Goal: Information Seeking & Learning: Learn about a topic

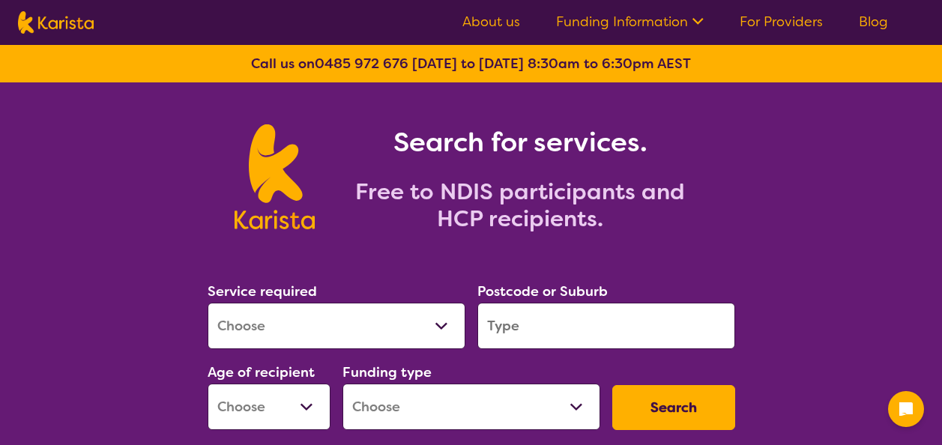
click at [390, 334] on select "Allied Health Assistant Assessment ([MEDICAL_DATA] or [MEDICAL_DATA]) Behaviour…" at bounding box center [337, 326] width 258 height 46
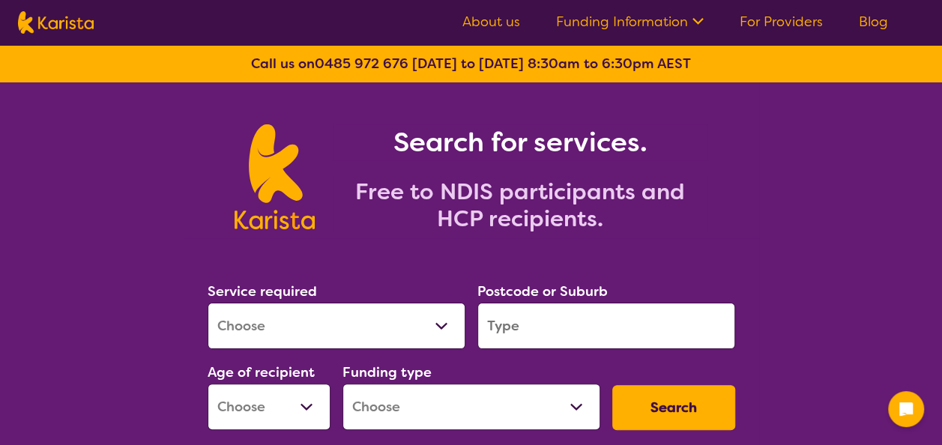
select select "[MEDICAL_DATA]"
click at [208, 303] on select "Allied Health Assistant Assessment ([MEDICAL_DATA] or [MEDICAL_DATA]) Behaviour…" at bounding box center [337, 326] width 258 height 46
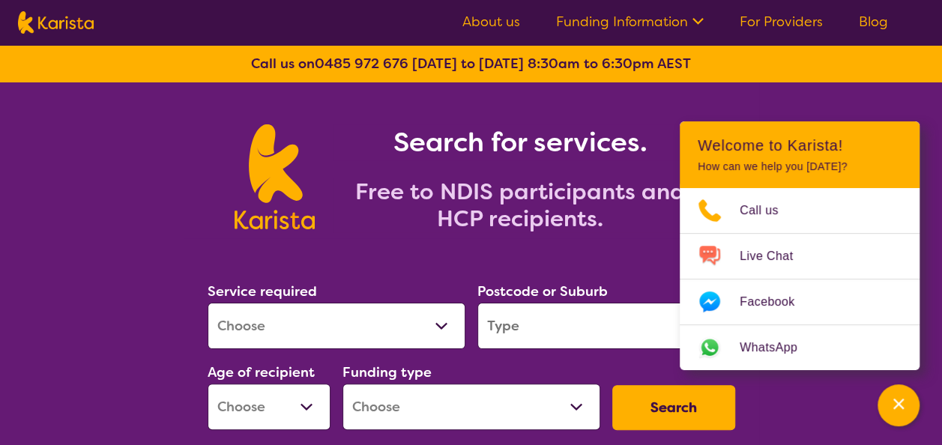
click at [537, 331] on input "search" at bounding box center [606, 326] width 258 height 46
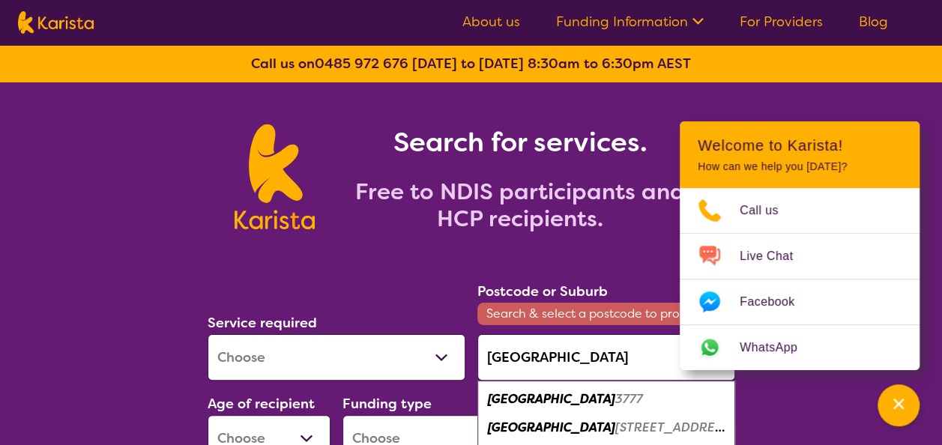
click at [615, 429] on em "[STREET_ADDRESS]" at bounding box center [674, 428] width 118 height 16
type input "3777"
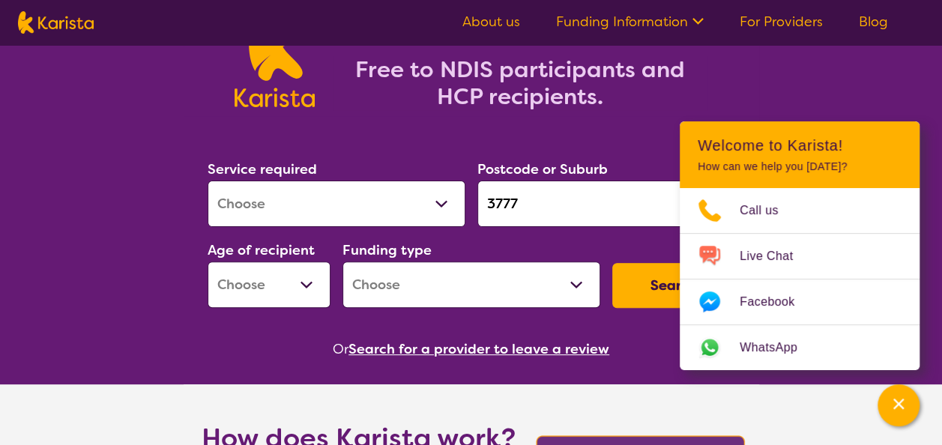
scroll to position [156, 0]
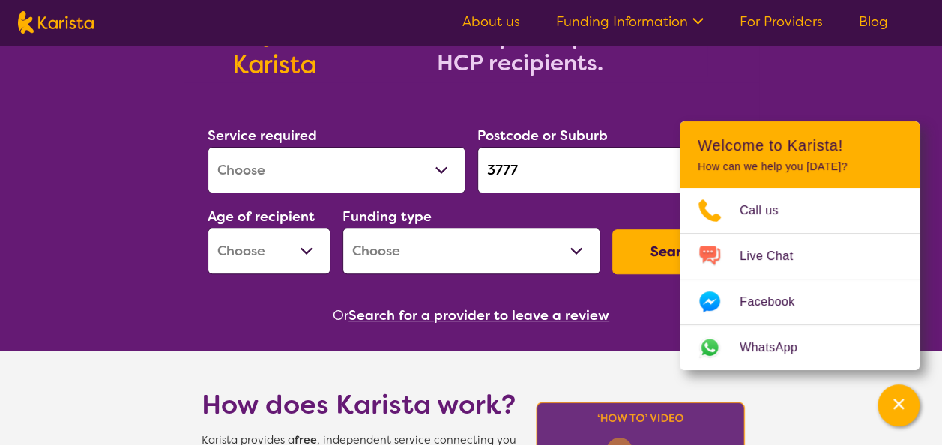
click at [300, 244] on select "Early Childhood - 0 to 9 Child - 10 to 11 Adolescent - 12 to 17 Adult - 18 to 6…" at bounding box center [269, 251] width 123 height 46
select select "AS"
click at [208, 228] on select "Early Childhood - 0 to 9 Child - 10 to 11 Adolescent - 12 to 17 Adult - 18 to 6…" at bounding box center [269, 251] width 123 height 46
click at [522, 247] on select "Home Care Package (HCP) National Disability Insurance Scheme (NDIS) I don't know" at bounding box center [471, 251] width 258 height 46
select select "NDIS"
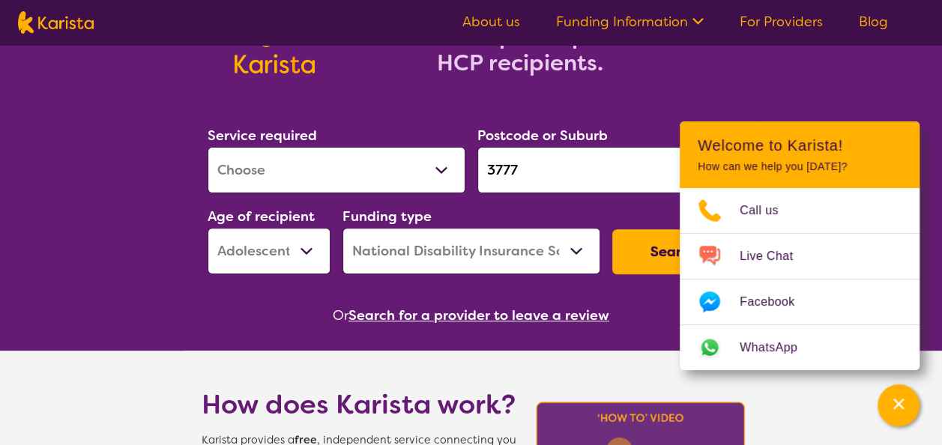
click at [342, 228] on select "Home Care Package (HCP) National Disability Insurance Scheme (NDIS) I don't know" at bounding box center [471, 251] width 258 height 46
click at [632, 262] on button "Search" at bounding box center [673, 251] width 123 height 45
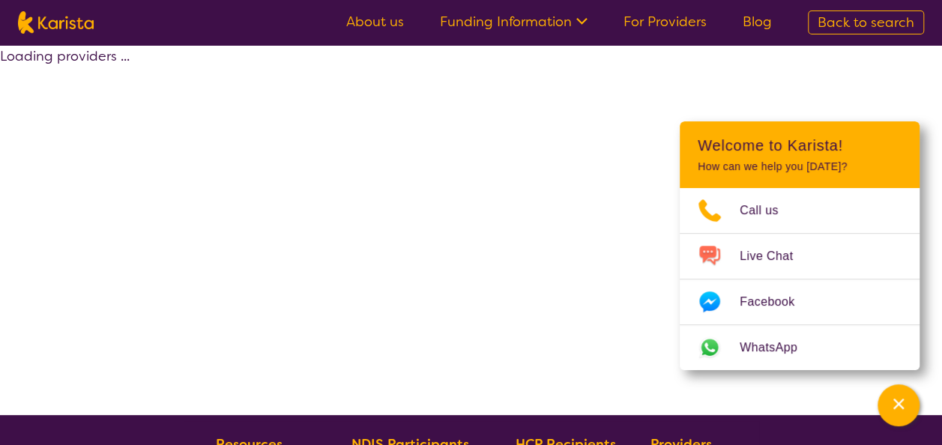
select select "by_score"
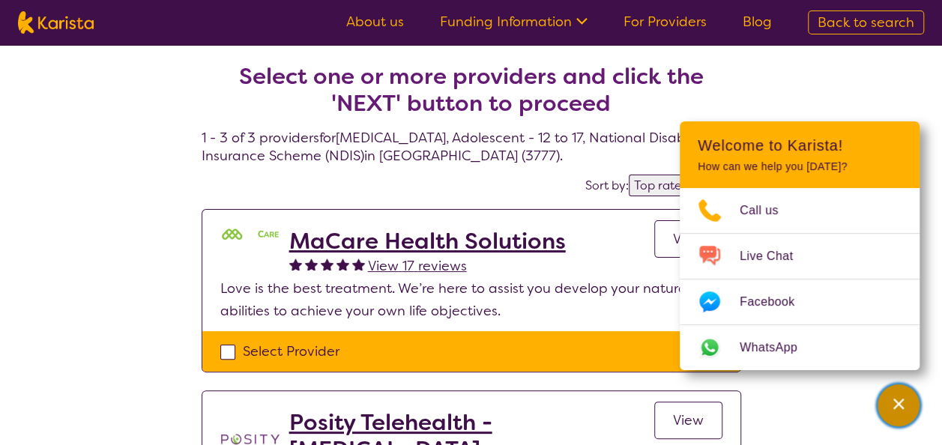
click at [885, 410] on div "Channel Menu" at bounding box center [899, 405] width 30 height 33
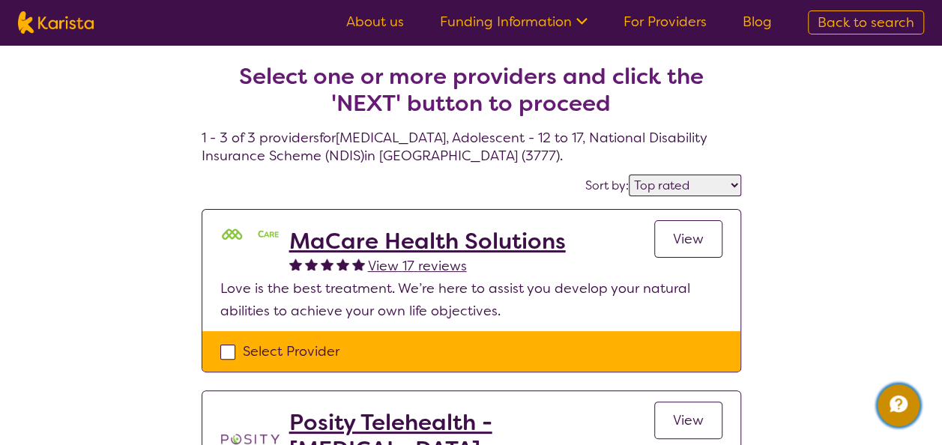
select select "[MEDICAL_DATA]"
select select "AS"
select select "NDIS"
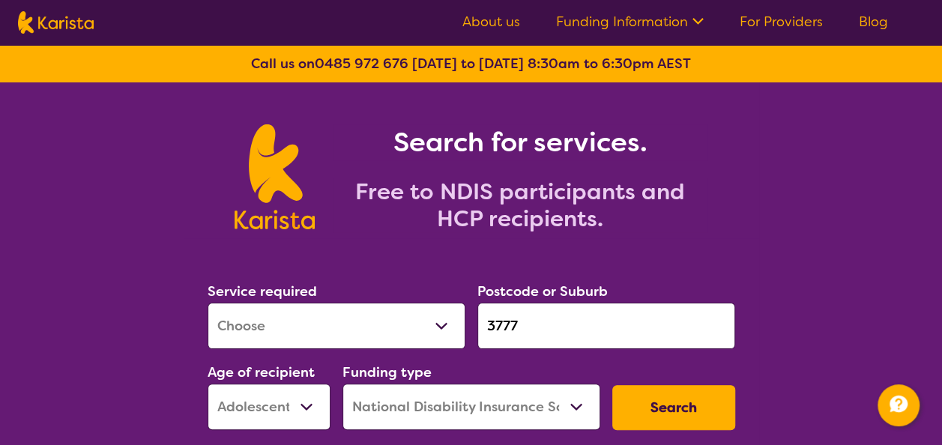
click at [303, 415] on select "Early Childhood - 0 to 9 Child - 10 to 11 Adolescent - 12 to 17 Adult - 18 to 6…" at bounding box center [269, 407] width 123 height 46
click at [208, 384] on select "Early Childhood - 0 to 9 Child - 10 to 11 Adolescent - 12 to 17 Adult - 18 to 6…" at bounding box center [269, 407] width 123 height 46
click at [310, 415] on select "Early Childhood - 0 to 9 Child - 10 to 11 Adolescent - 12 to 17 Adult - 18 to 6…" at bounding box center [269, 407] width 123 height 46
select select "AS"
click at [208, 384] on select "Early Childhood - 0 to 9 Child - 10 to 11 Adolescent - 12 to 17 Adult - 18 to 6…" at bounding box center [269, 407] width 123 height 46
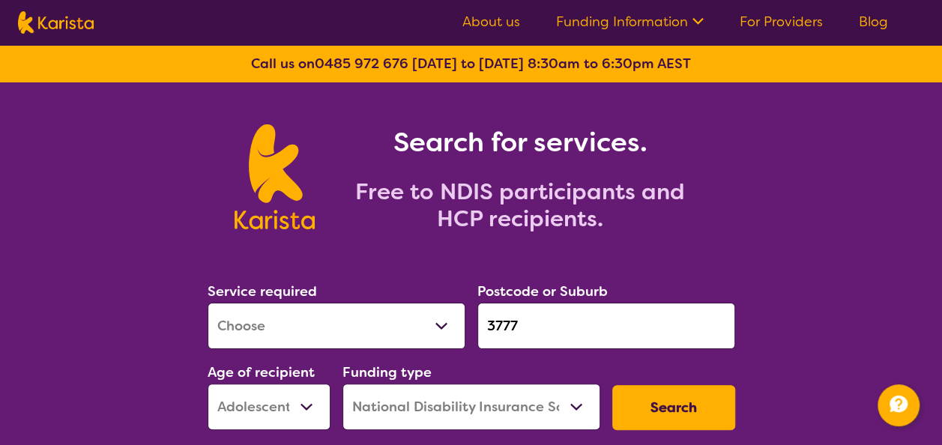
click at [579, 315] on input "3777" at bounding box center [606, 326] width 258 height 46
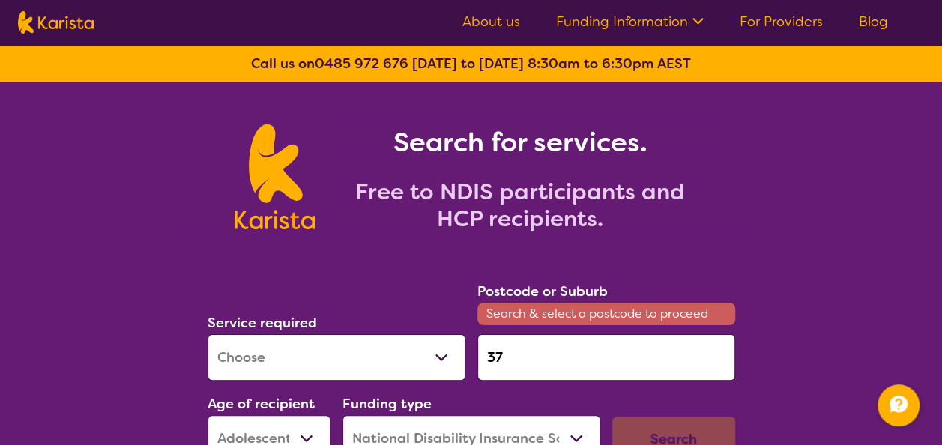
type input "3"
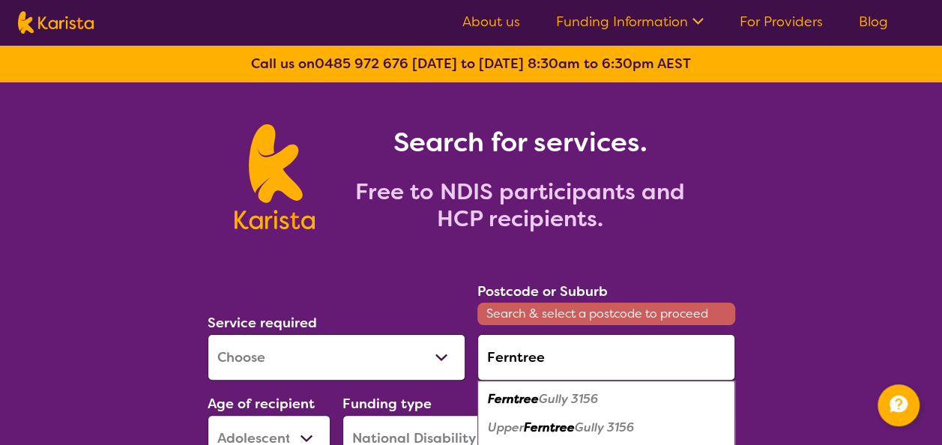
click at [620, 423] on em "Gully 3156" at bounding box center [604, 428] width 59 height 16
type input "3156"
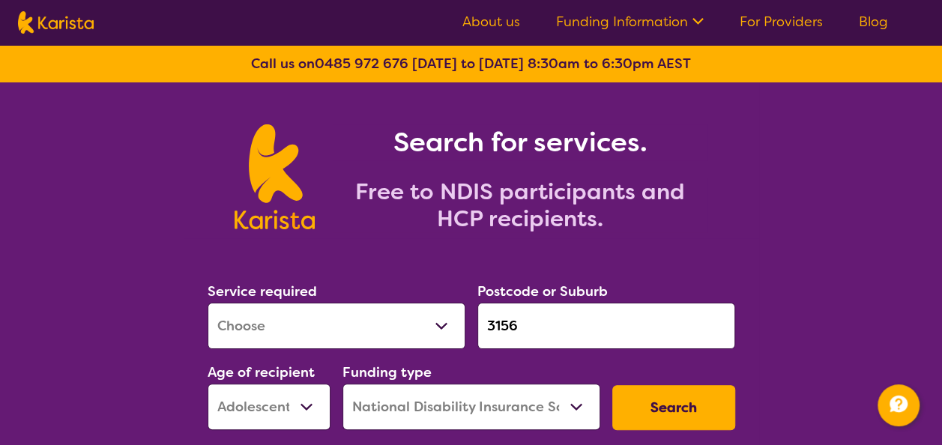
click at [652, 400] on button "Search" at bounding box center [673, 407] width 123 height 45
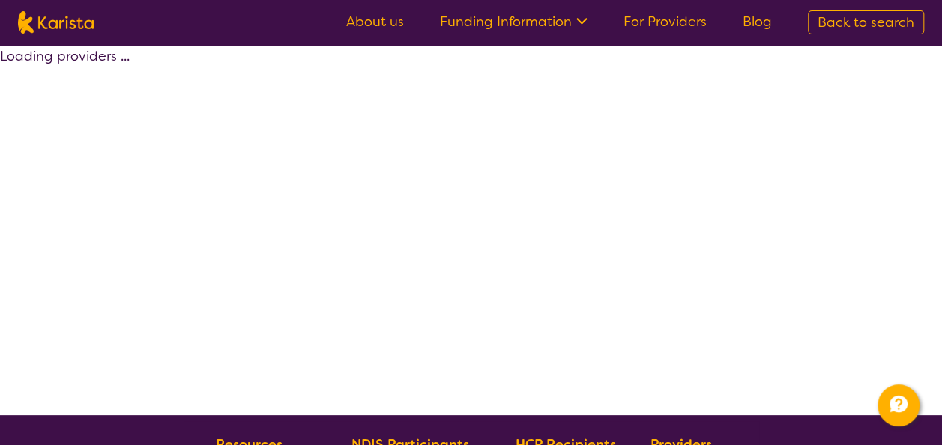
select select "by_score"
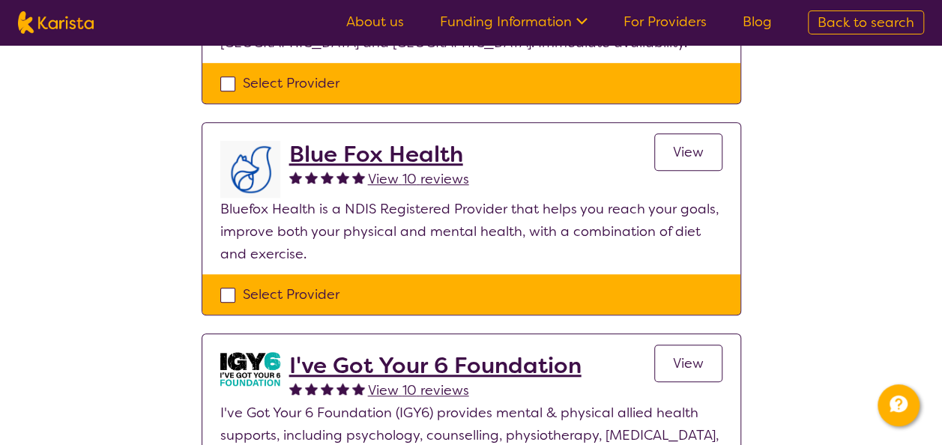
scroll to position [499, 0]
